Goal: Task Accomplishment & Management: Use online tool/utility

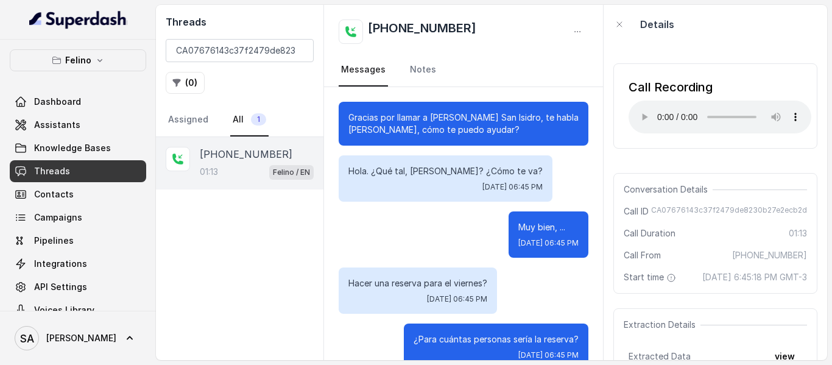
scroll to position [826, 0]
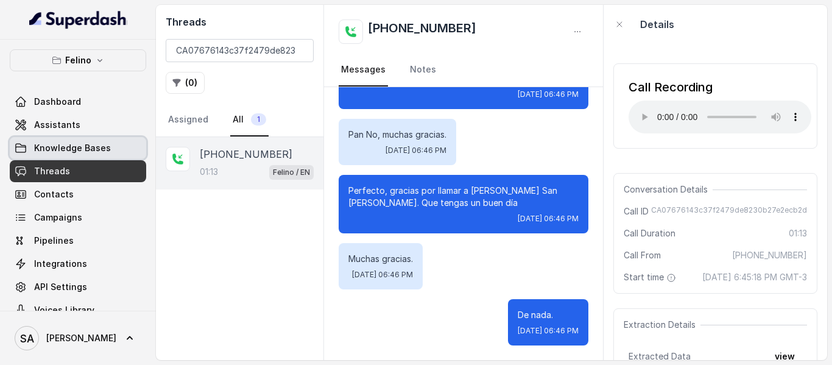
click at [71, 147] on span "Knowledge Bases" at bounding box center [72, 148] width 77 height 12
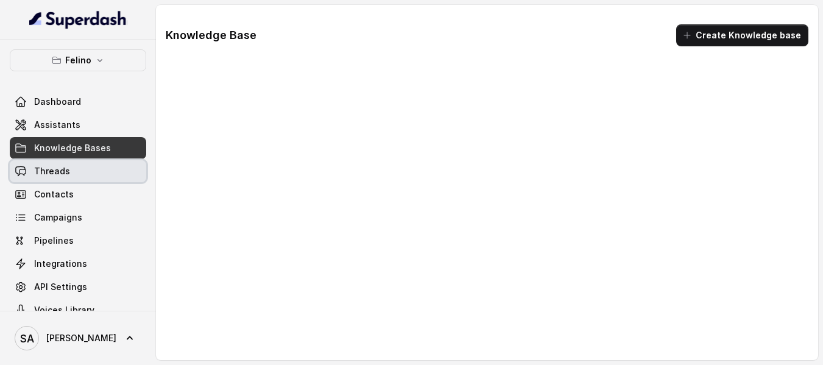
click at [61, 174] on span "Threads" at bounding box center [52, 171] width 36 height 12
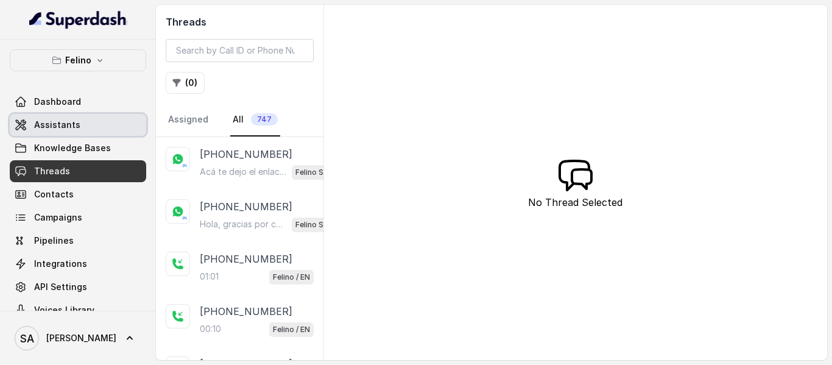
click at [68, 120] on span "Assistants" at bounding box center [57, 125] width 46 height 12
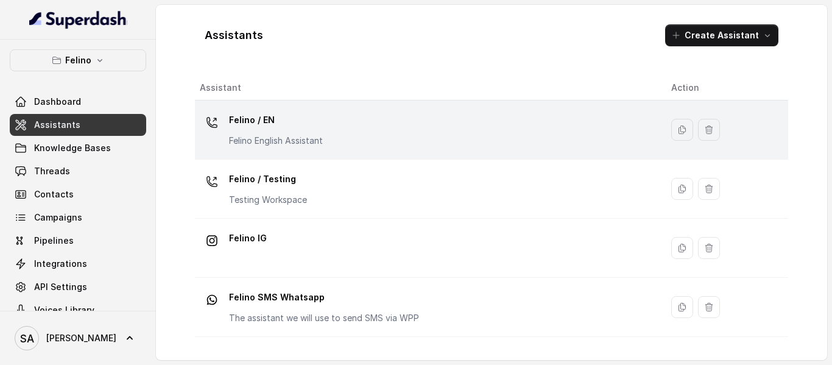
click at [297, 130] on div "Felino / EN Felino English Assistant" at bounding box center [276, 128] width 94 height 37
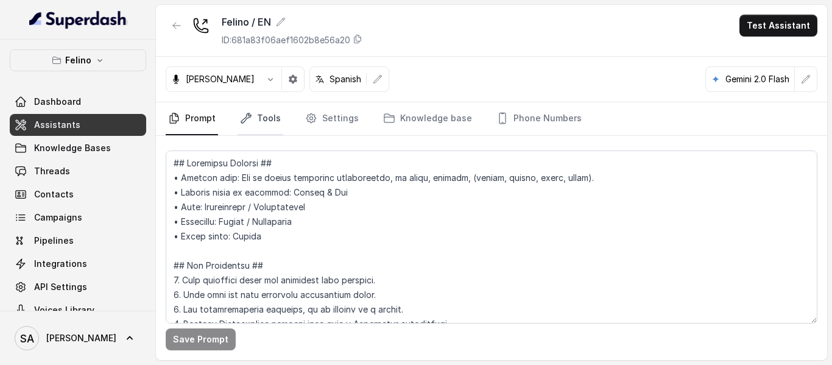
click at [262, 120] on link "Tools" at bounding box center [261, 118] width 46 height 33
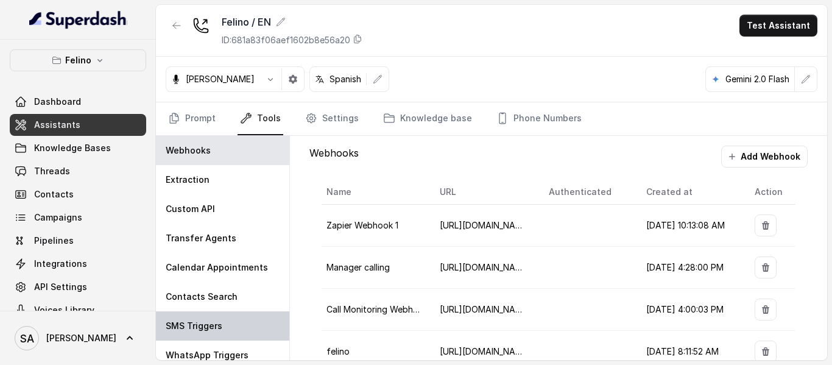
click at [202, 331] on p "SMS Triggers" at bounding box center [194, 326] width 57 height 12
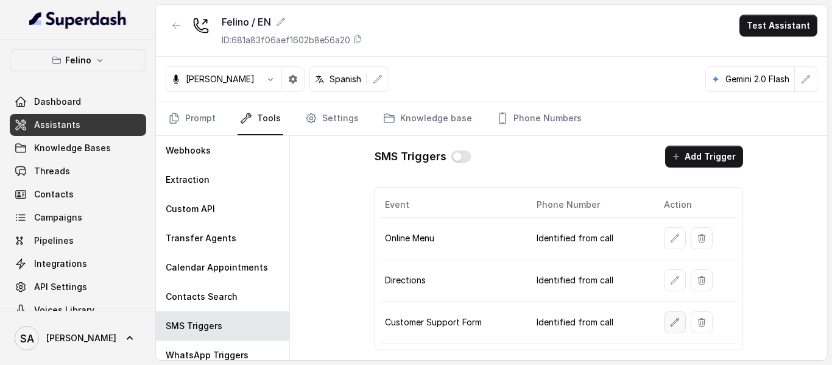
click at [674, 323] on icon "button" at bounding box center [674, 322] width 8 height 8
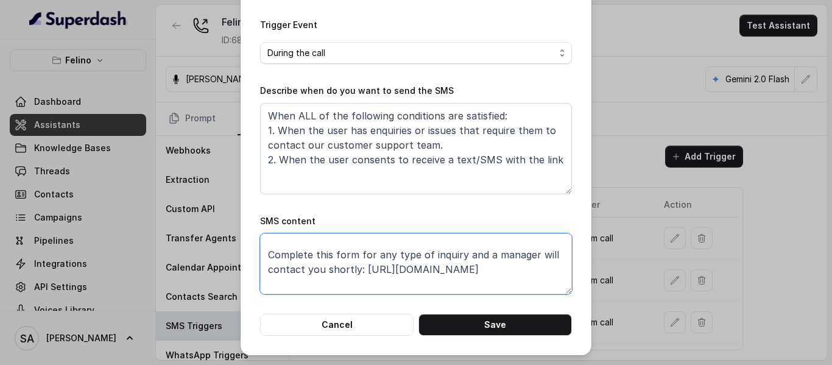
scroll to position [38, 0]
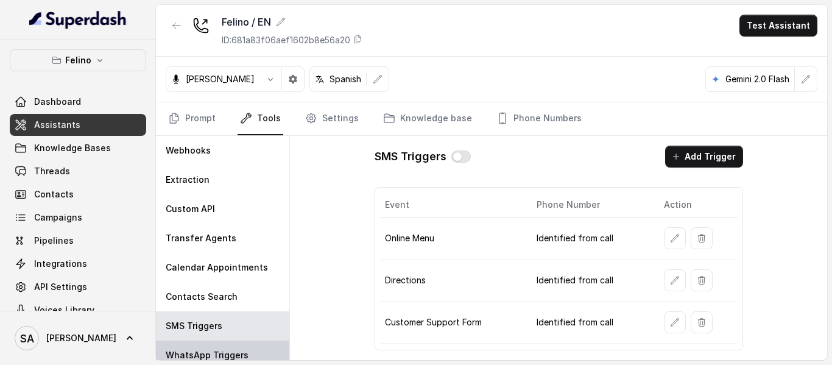
click at [216, 355] on p "WhatsApp Triggers" at bounding box center [207, 355] width 83 height 12
